Goal: Transaction & Acquisition: Purchase product/service

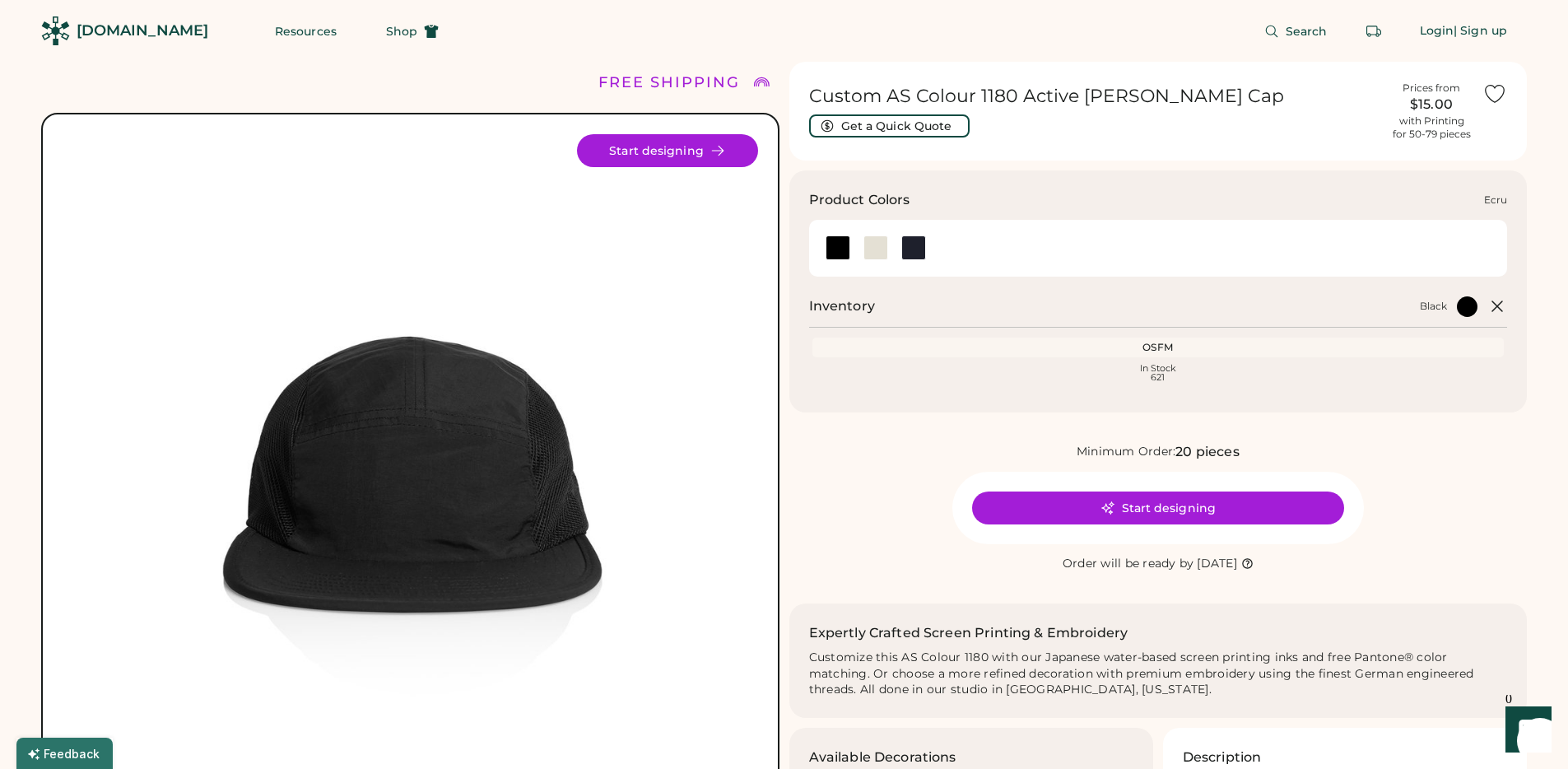
click at [866, 243] on div at bounding box center [876, 248] width 25 height 25
click at [918, 247] on div at bounding box center [913, 248] width 25 height 25
click at [882, 253] on div at bounding box center [876, 248] width 25 height 25
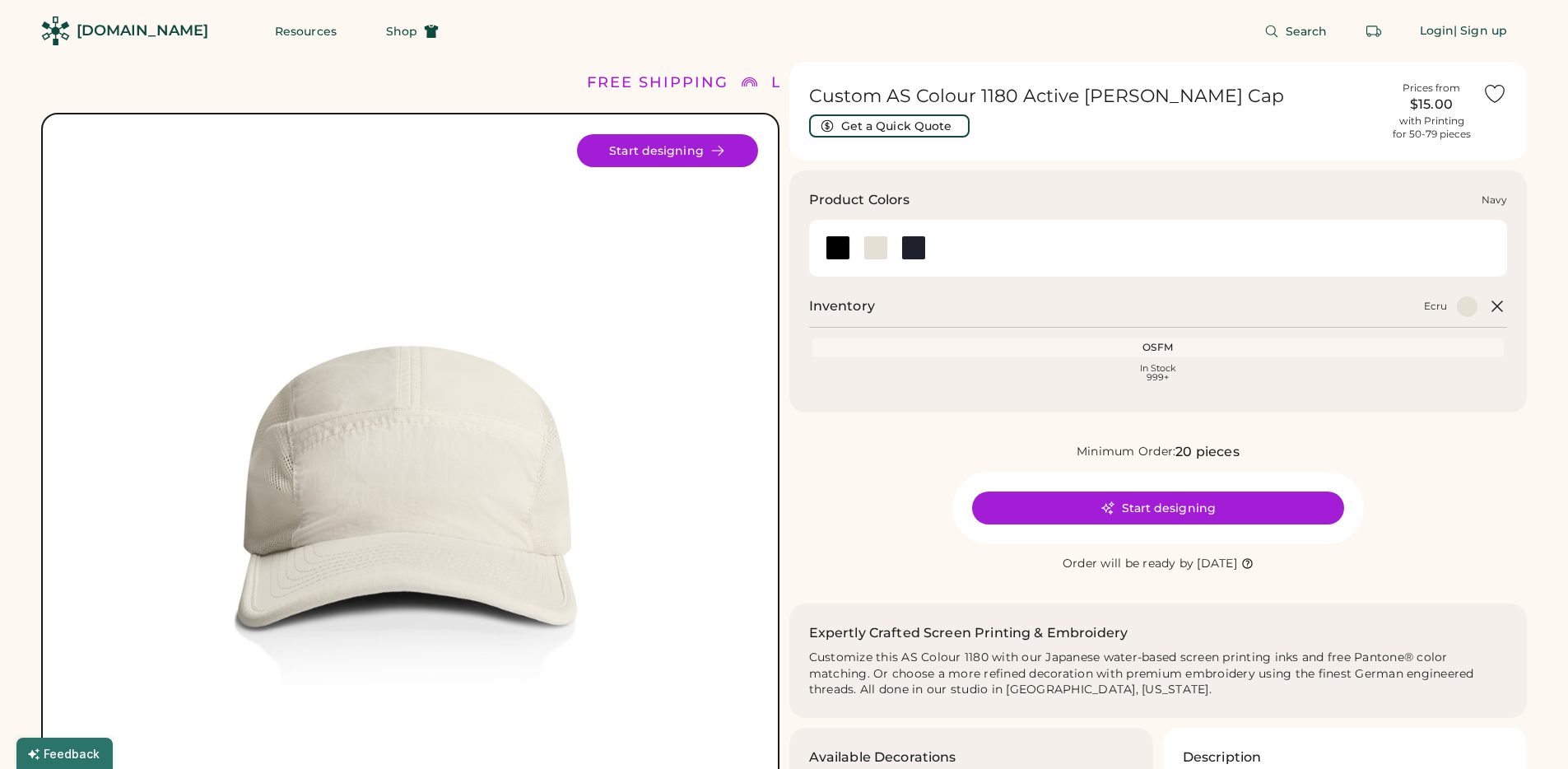
click at [934, 253] on div at bounding box center [1158, 248] width 679 height 37
click at [919, 240] on div at bounding box center [913, 248] width 25 height 25
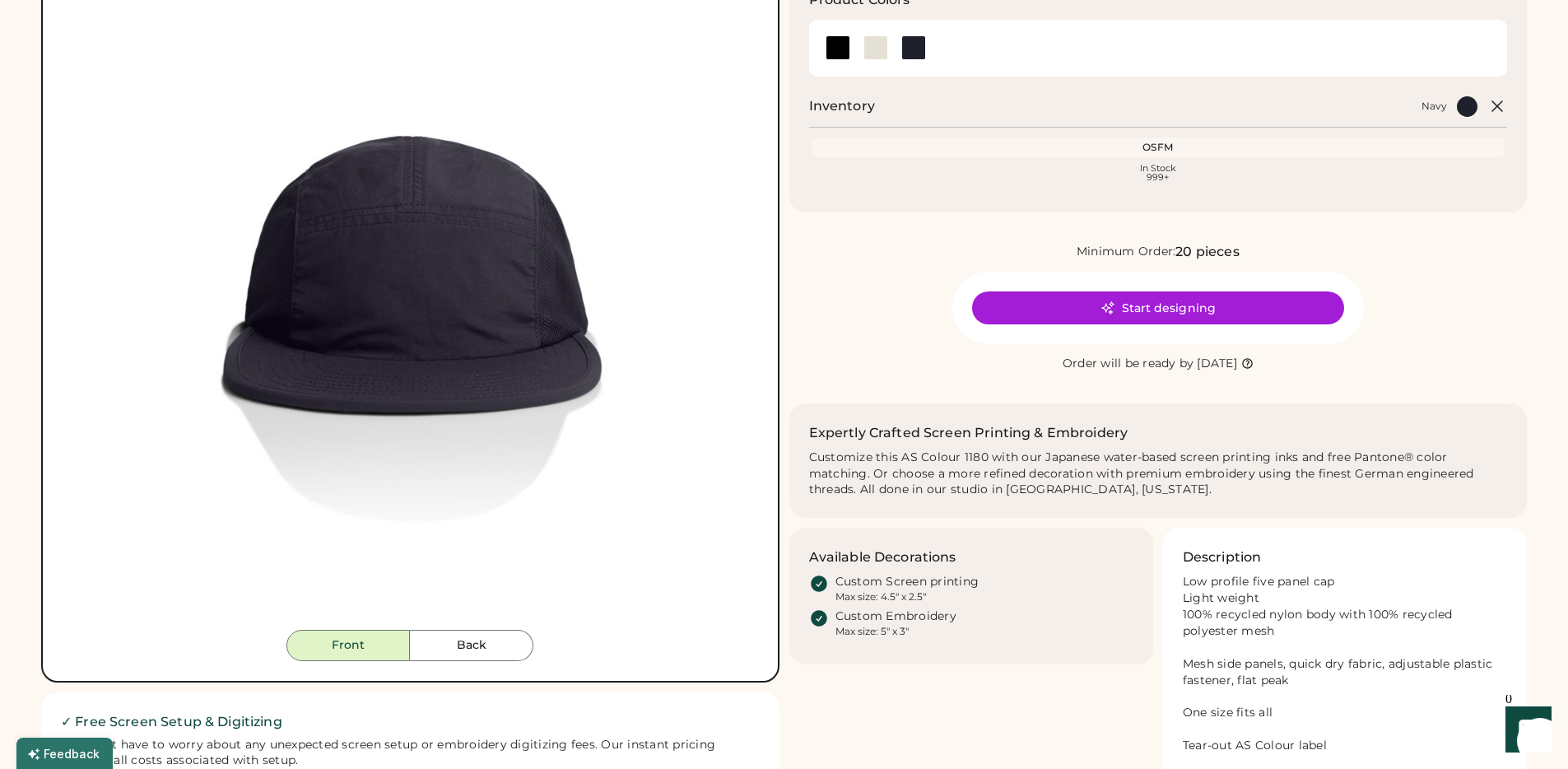
scroll to position [367, 0]
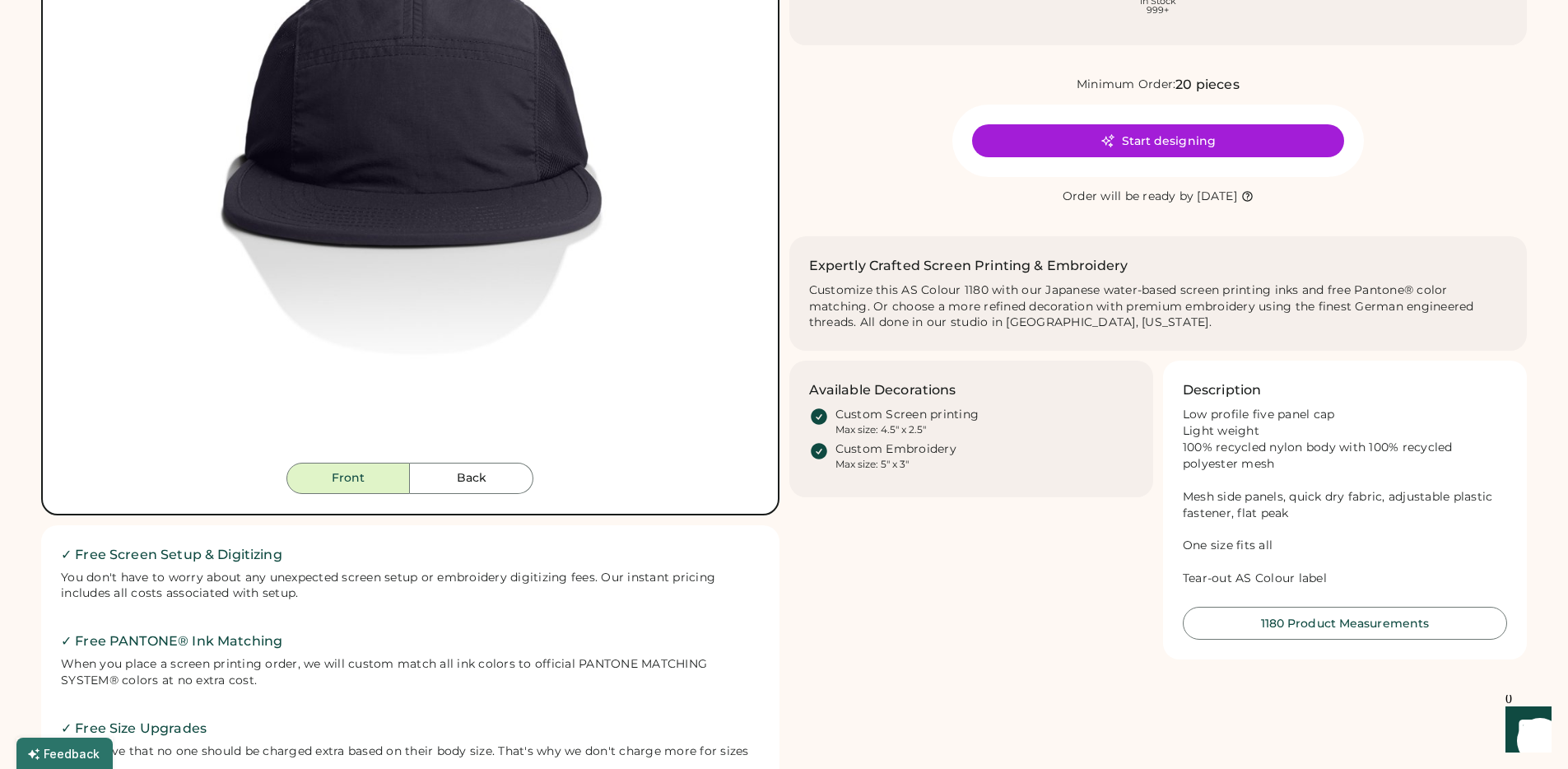
click at [483, 456] on img at bounding box center [409, 114] width 695 height 695
click at [481, 494] on div "Front Back Start designing" at bounding box center [410, 130] width 738 height 770
click at [482, 481] on button "Back" at bounding box center [471, 478] width 123 height 32
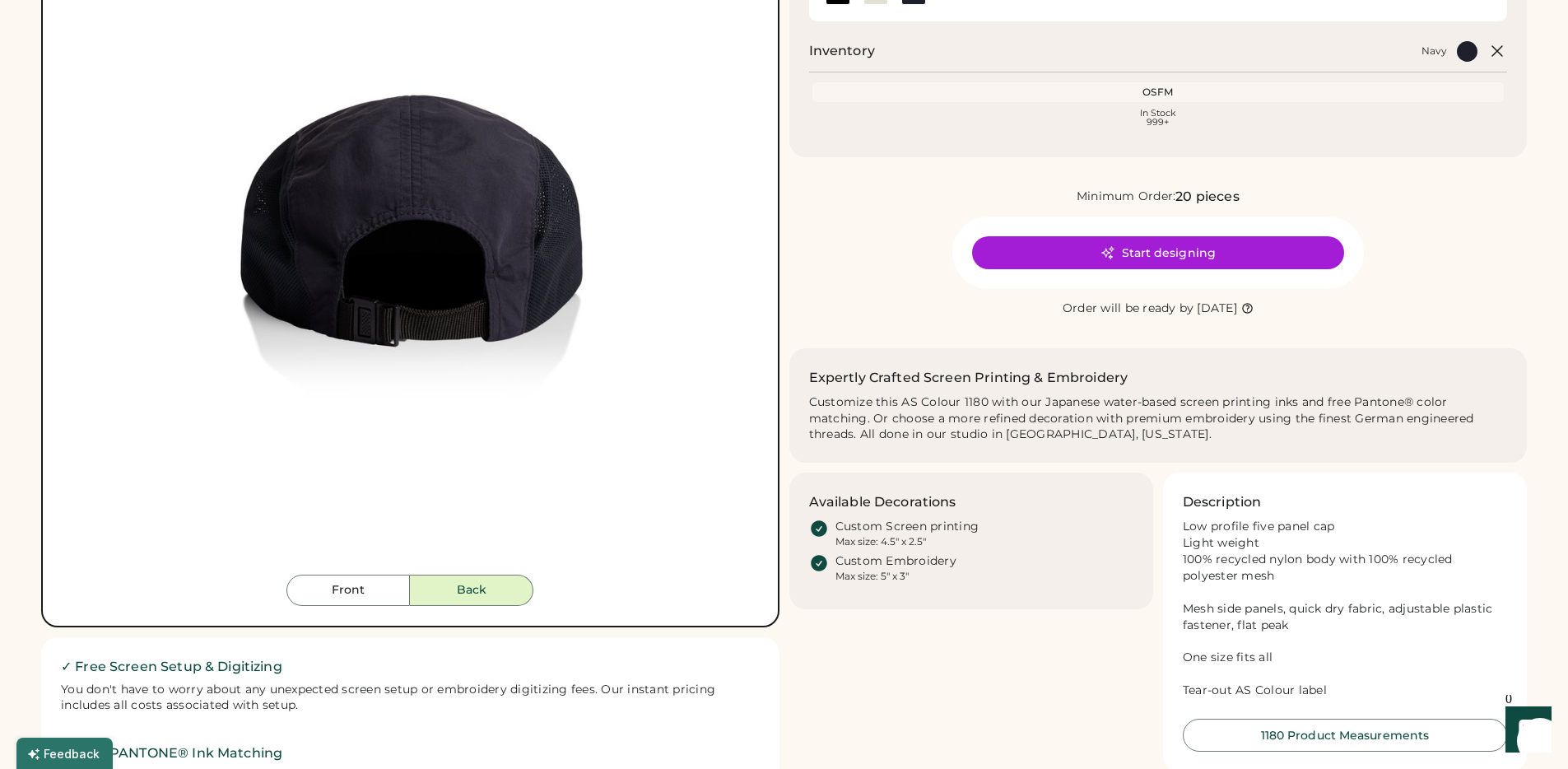
scroll to position [92, 0]
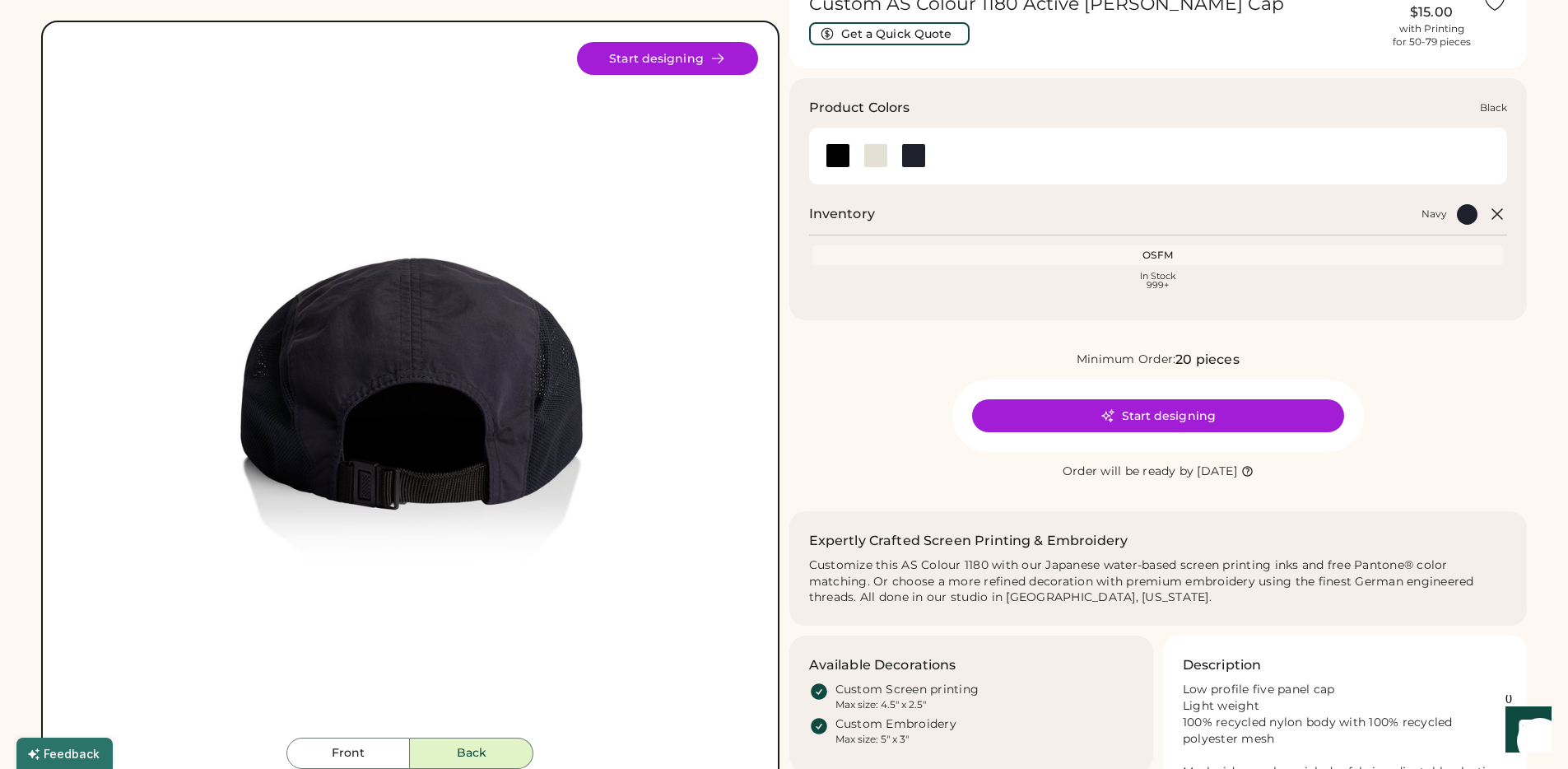
click at [831, 151] on div at bounding box center [838, 156] width 25 height 25
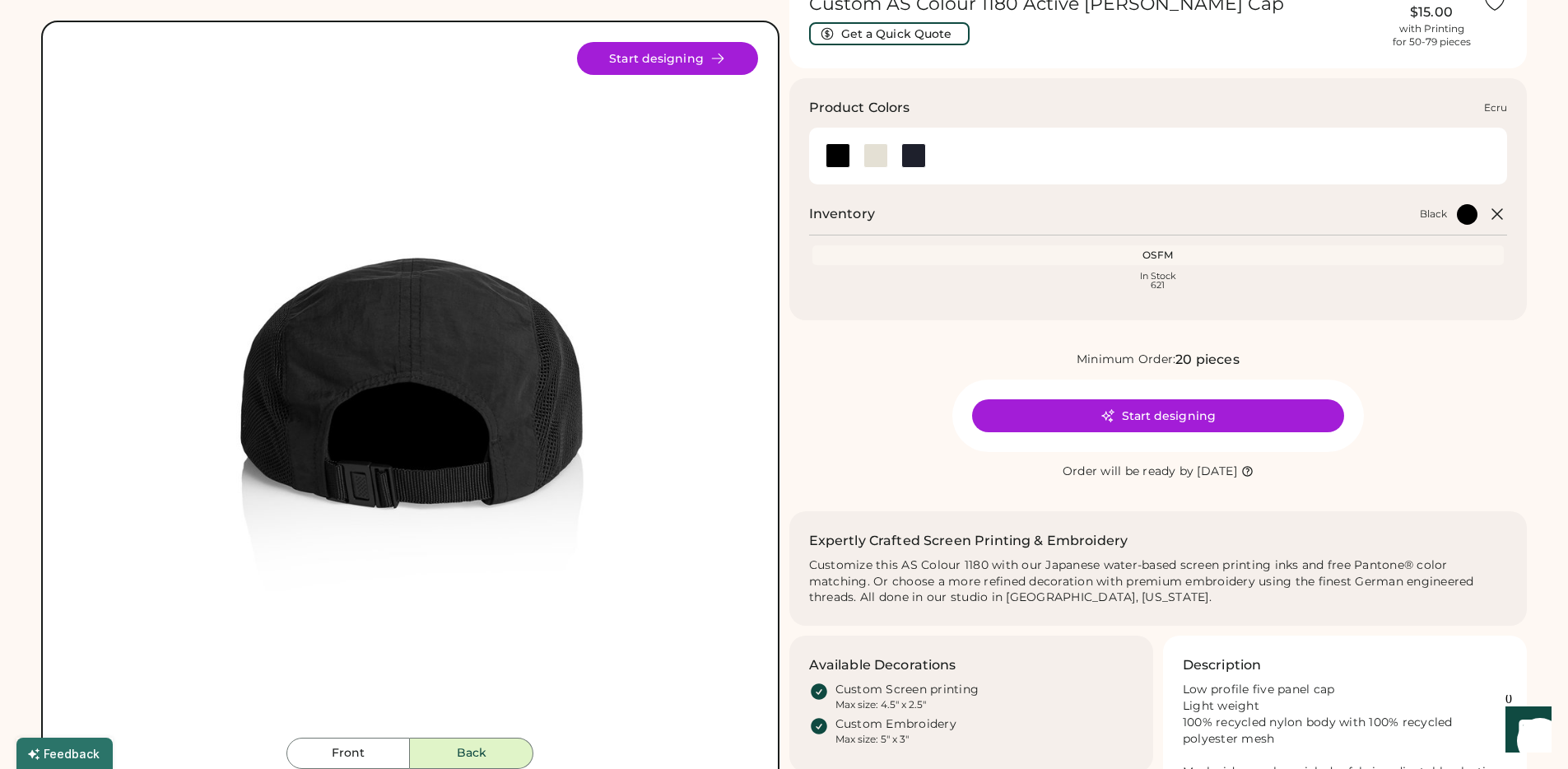
click at [871, 148] on div at bounding box center [876, 156] width 25 height 25
click at [907, 149] on div at bounding box center [913, 156] width 25 height 25
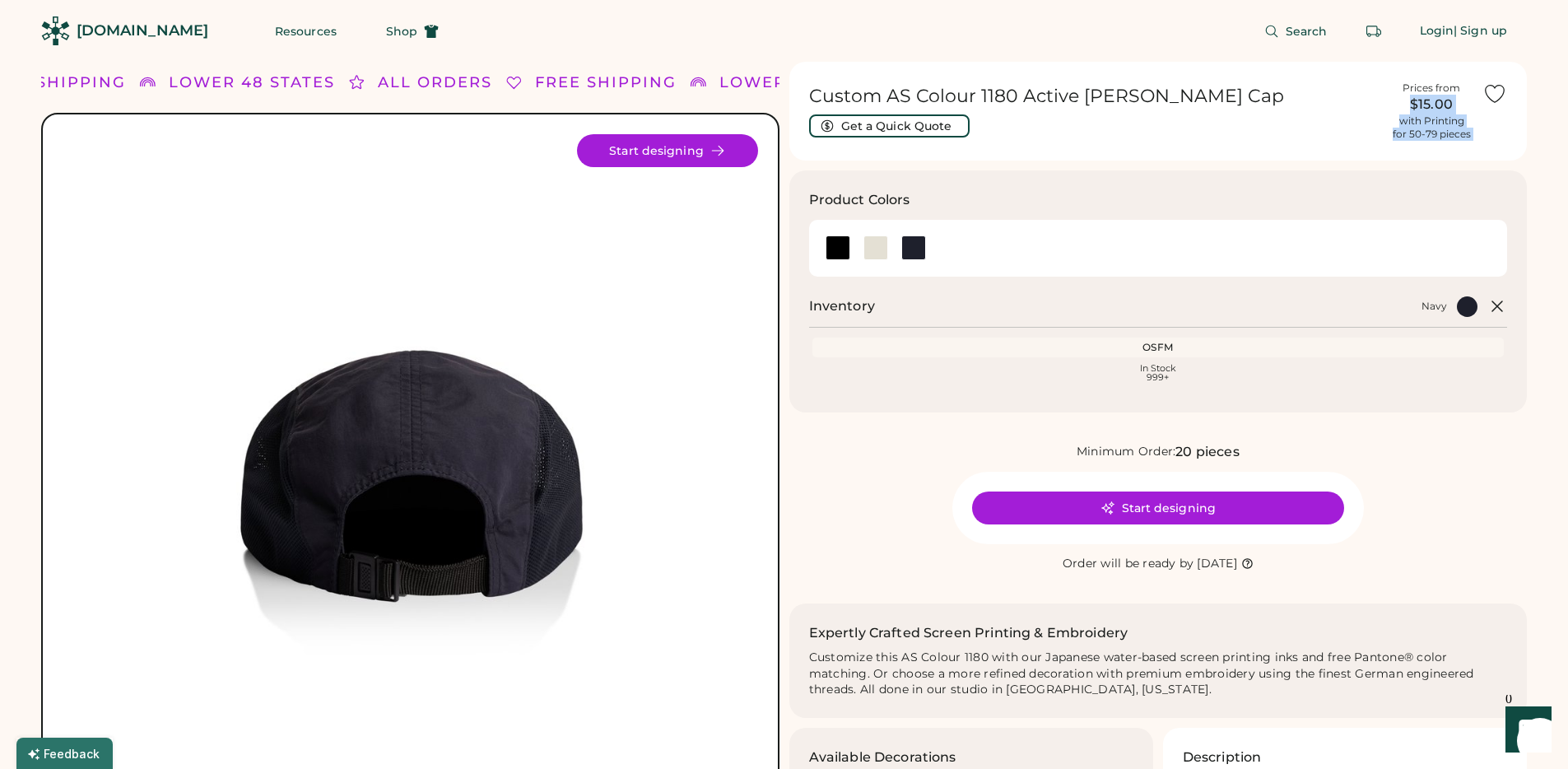
drag, startPoint x: 1397, startPoint y: 99, endPoint x: 1498, endPoint y: 98, distance: 101.0
click at [1498, 98] on div "Custom AS Colour 1180 Active Finn Cap Get a Quick Quote Prices from $15.00 with…" at bounding box center [1158, 111] width 738 height 99
click at [1492, 143] on div "Custom AS Colour 1180 Active Finn Cap Get a Quick Quote Prices from $15.00 with…" at bounding box center [1158, 111] width 738 height 99
